Goal: Task Accomplishment & Management: Use online tool/utility

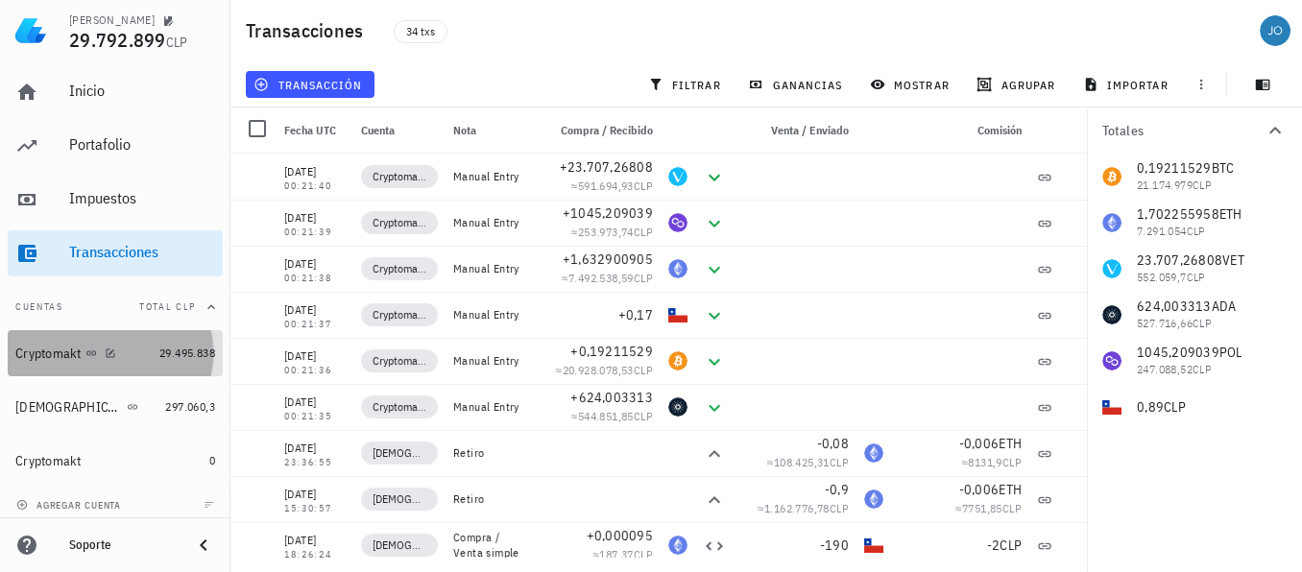
click at [57, 351] on div "Cryptomakt" at bounding box center [48, 354] width 66 height 16
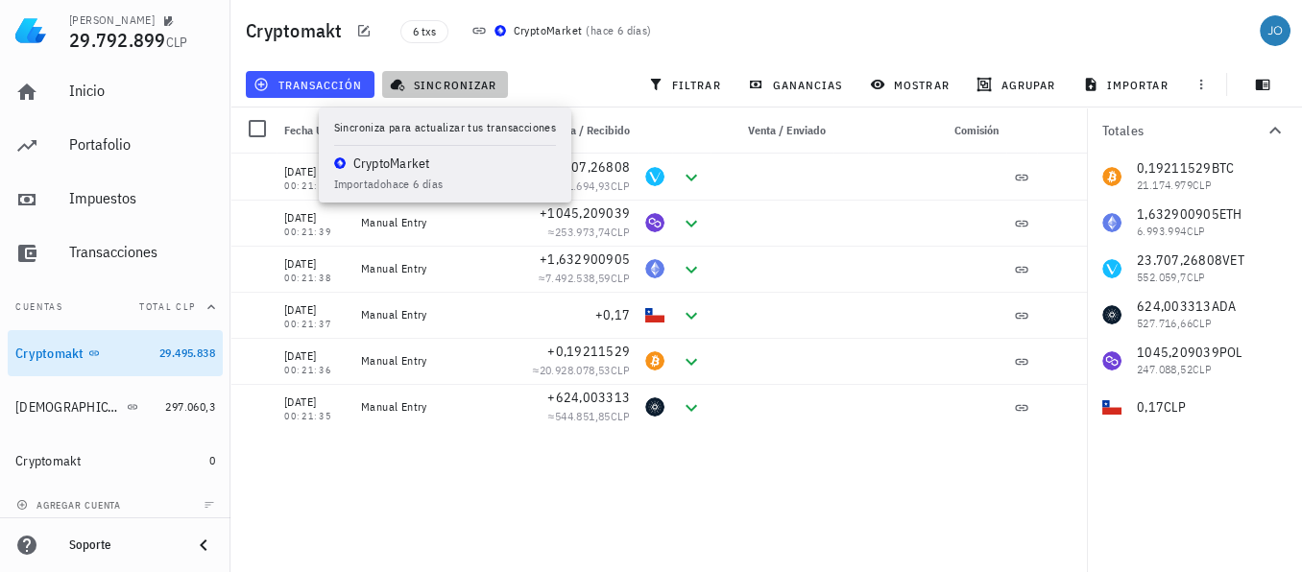
click at [463, 84] on span "sincronizar" at bounding box center [445, 84] width 103 height 15
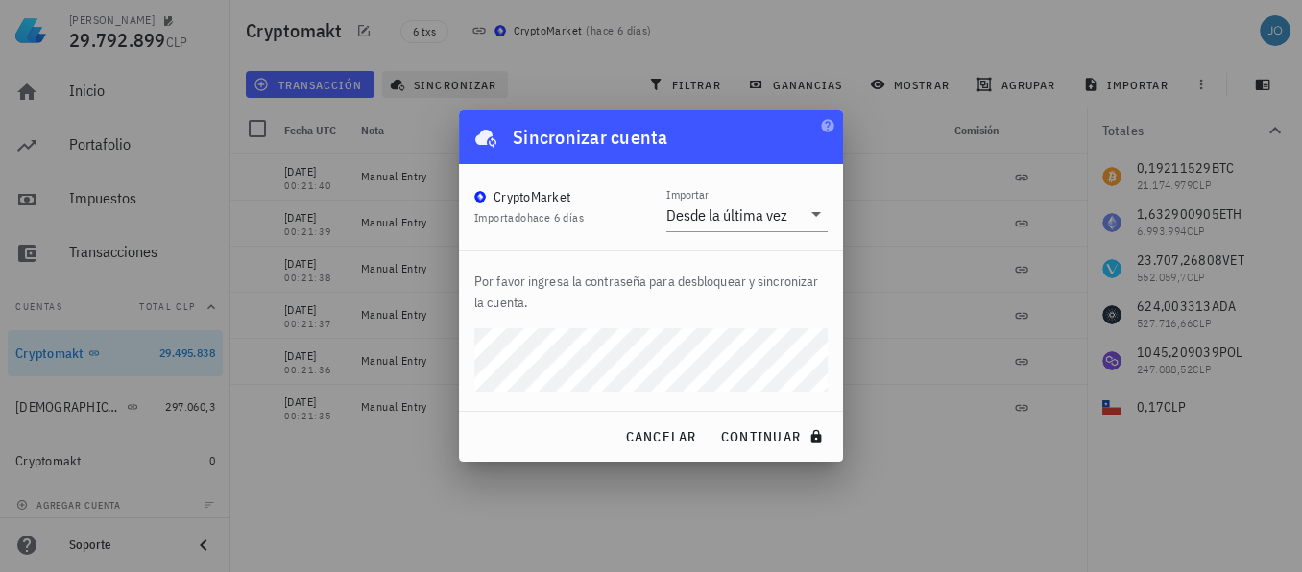
click at [713, 420] on button "continuar" at bounding box center [774, 437] width 123 height 35
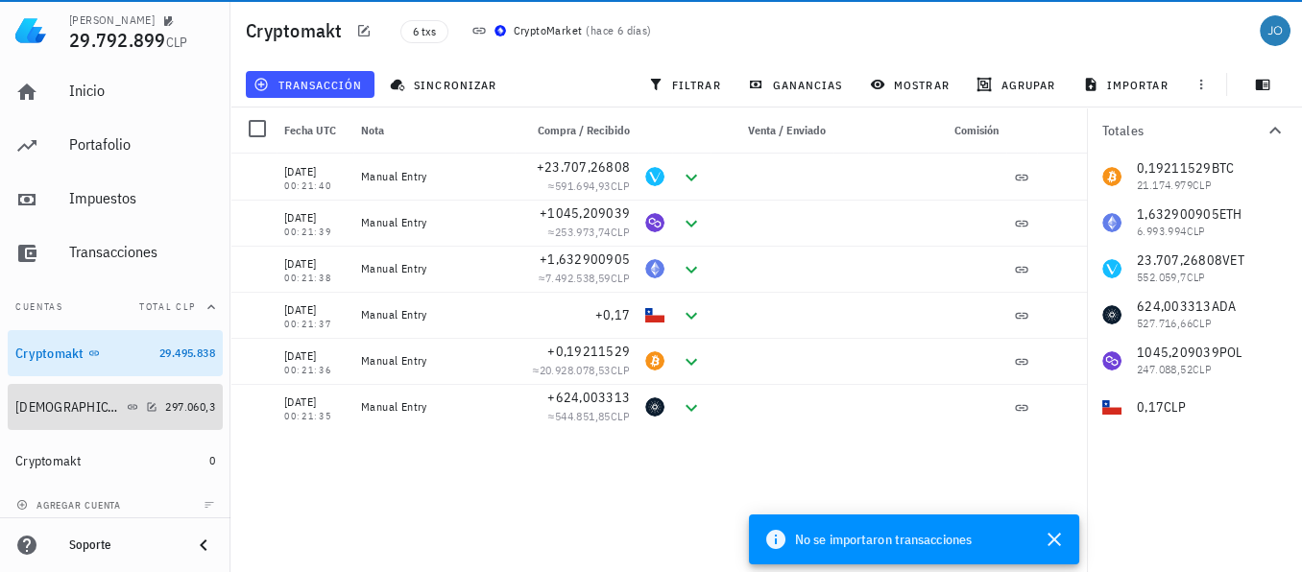
click at [17, 410] on div "[DEMOGRAPHIC_DATA]" at bounding box center [69, 408] width 108 height 16
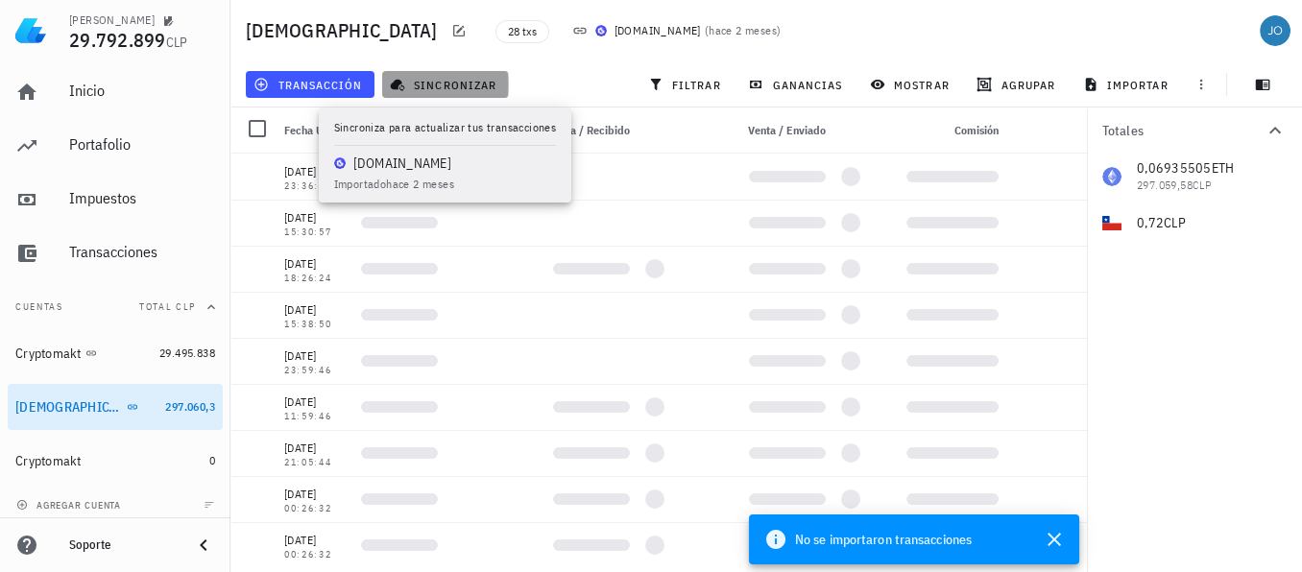
click at [462, 77] on span "sincronizar" at bounding box center [445, 84] width 103 height 15
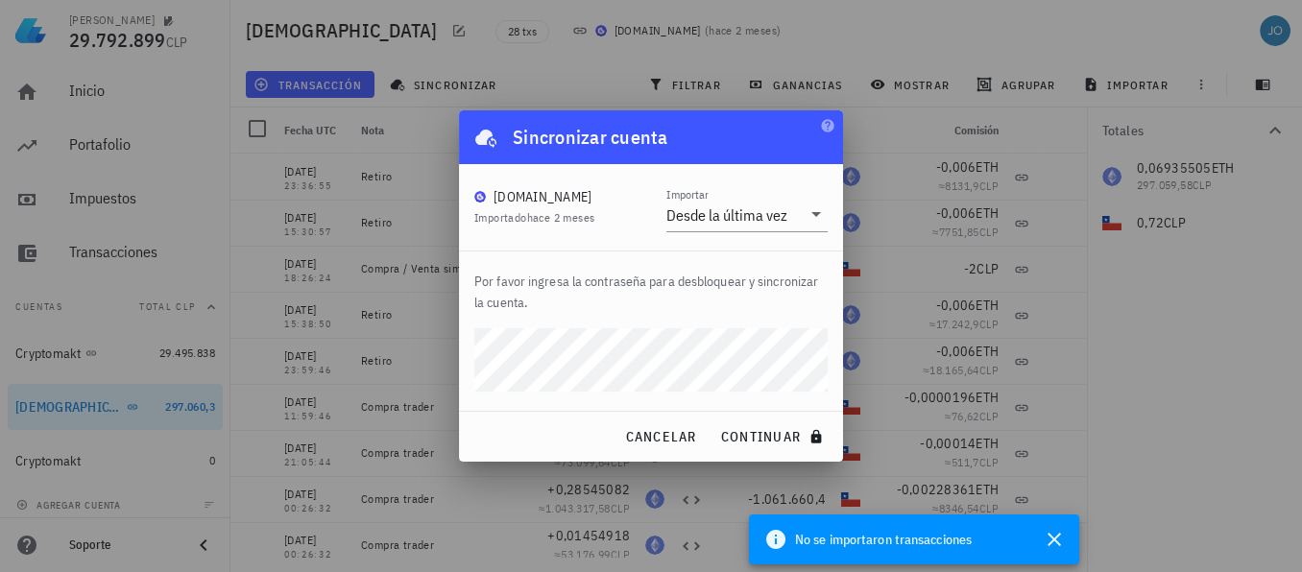
click at [427, 351] on div "[PERSON_NAME] 29.792.899 CLP Inicio [GEOGRAPHIC_DATA] Impuestos [GEOGRAPHIC_DAT…" at bounding box center [651, 286] width 1302 height 572
click at [713, 420] on button "continuar" at bounding box center [774, 437] width 123 height 35
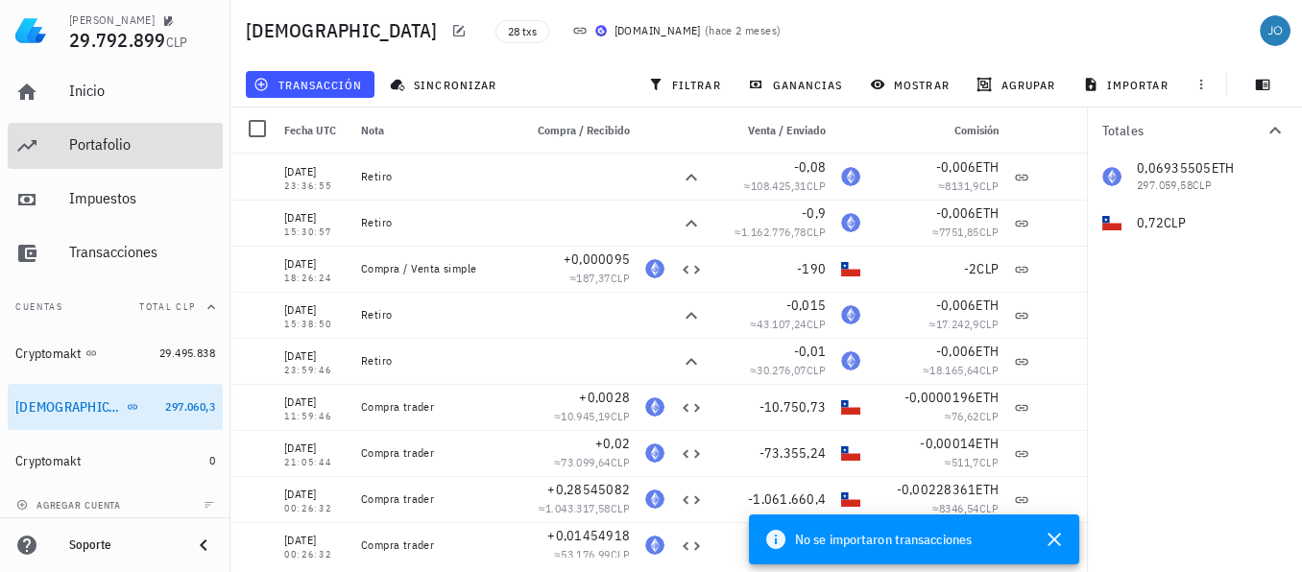
click at [105, 150] on div "Portafolio" at bounding box center [142, 144] width 146 height 18
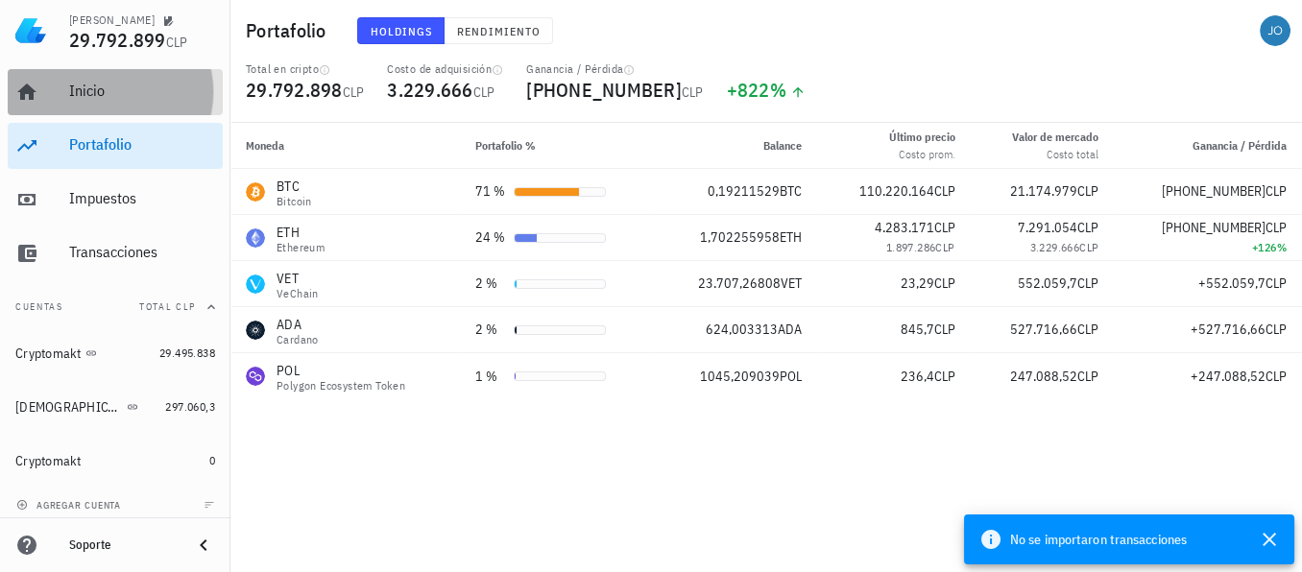
click at [89, 96] on div "Inicio" at bounding box center [142, 91] width 146 height 18
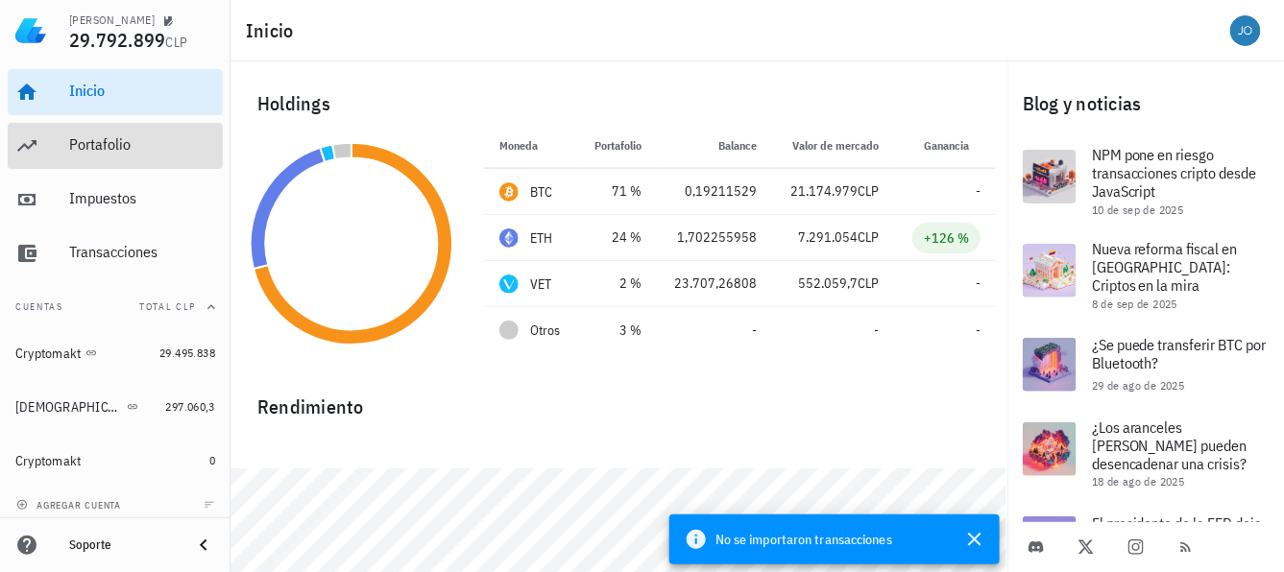
click at [87, 148] on div "Portafolio" at bounding box center [142, 144] width 146 height 18
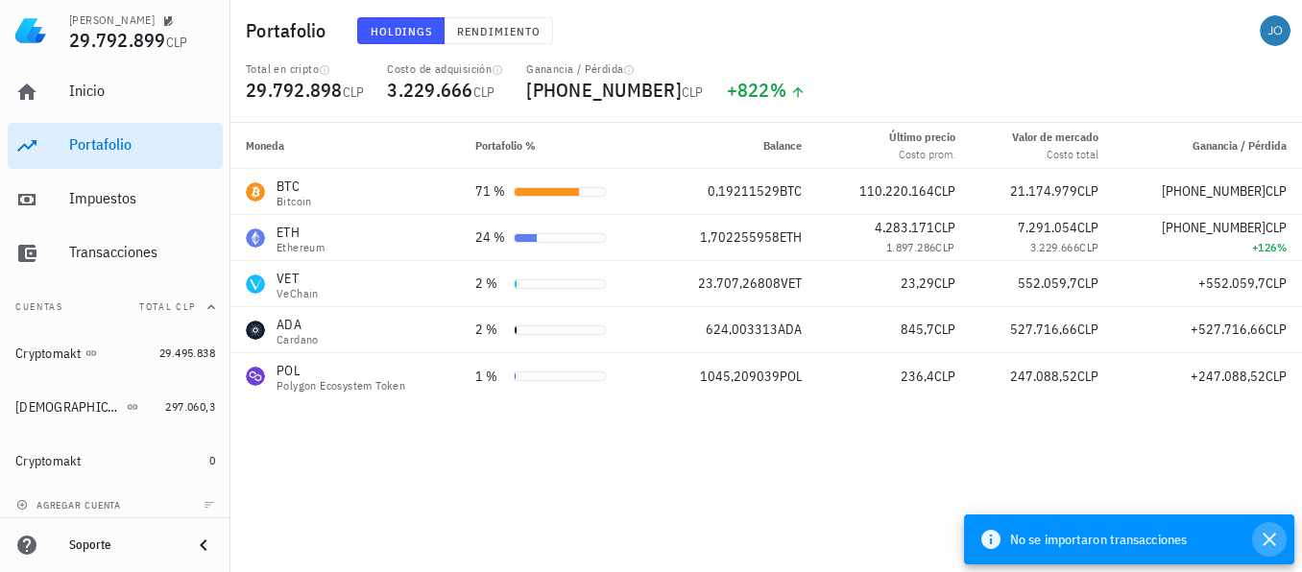
click at [1276, 540] on icon "button" at bounding box center [1269, 539] width 23 height 23
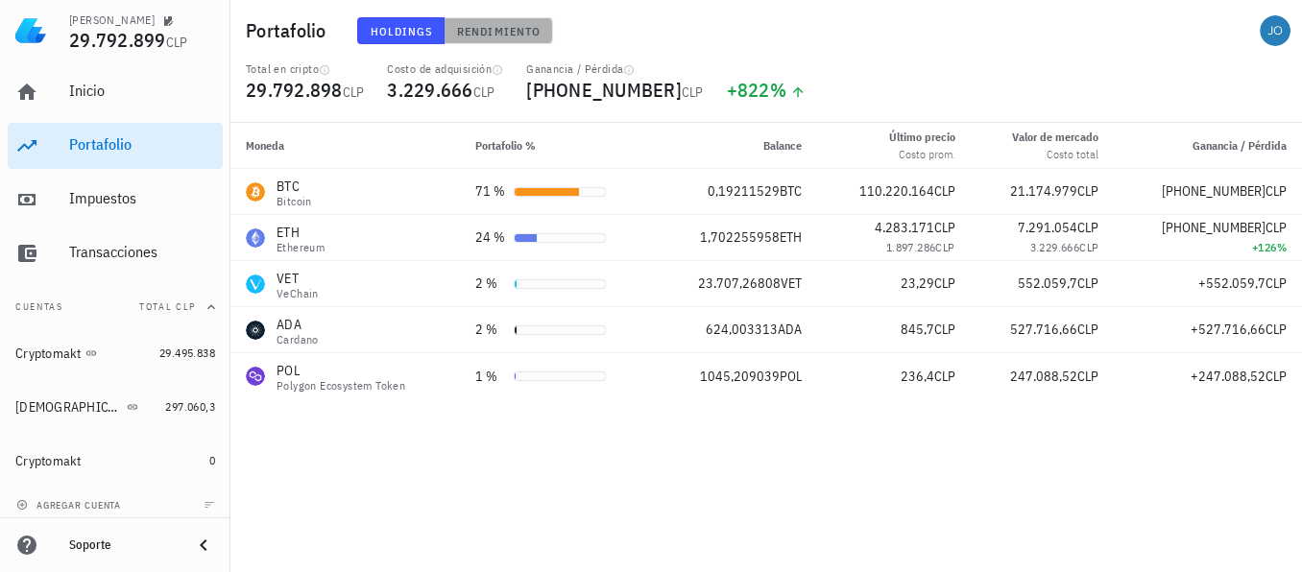
click at [497, 43] on button "Rendimiento" at bounding box center [499, 30] width 109 height 27
